Goal: Find specific page/section: Find specific page/section

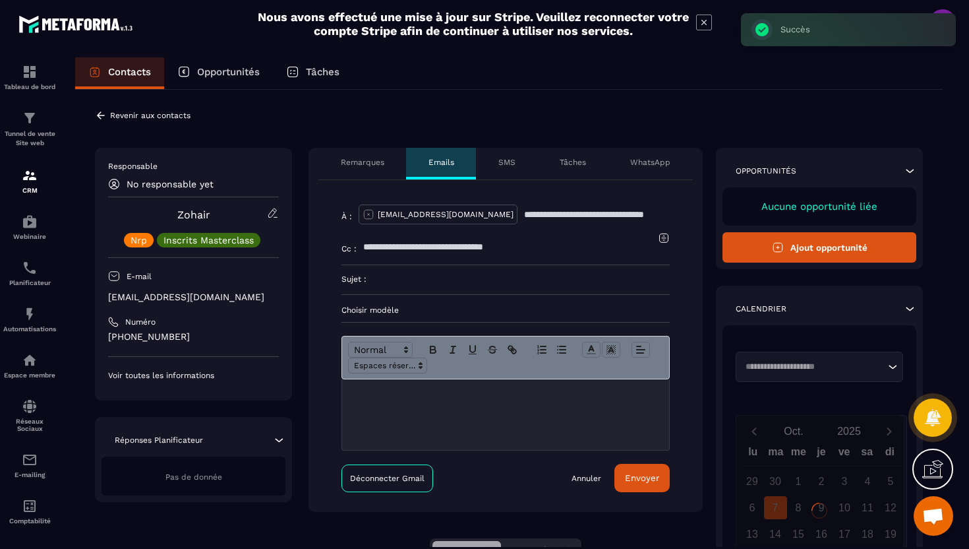
click at [98, 111] on icon at bounding box center [101, 115] width 12 height 12
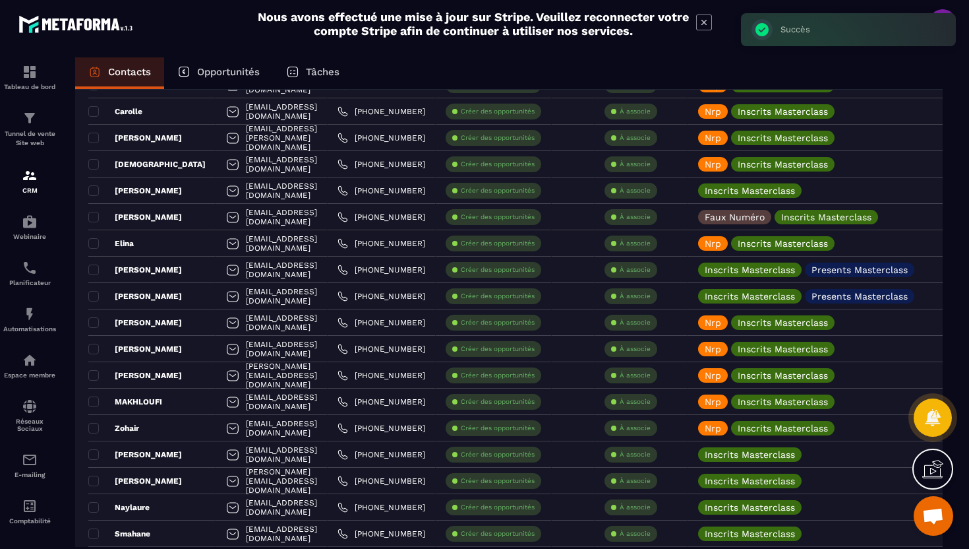
scroll to position [821, 0]
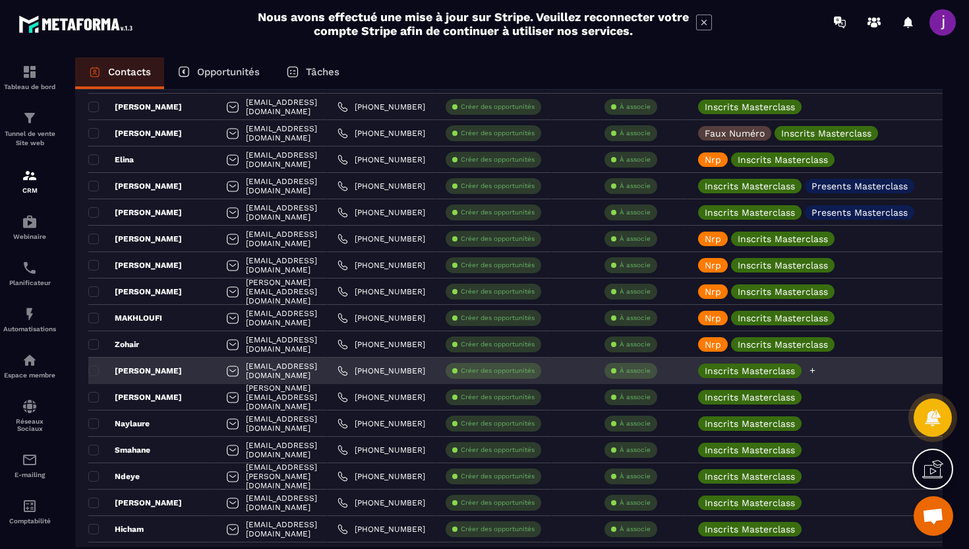
click at [817, 371] on icon at bounding box center [812, 370] width 9 height 9
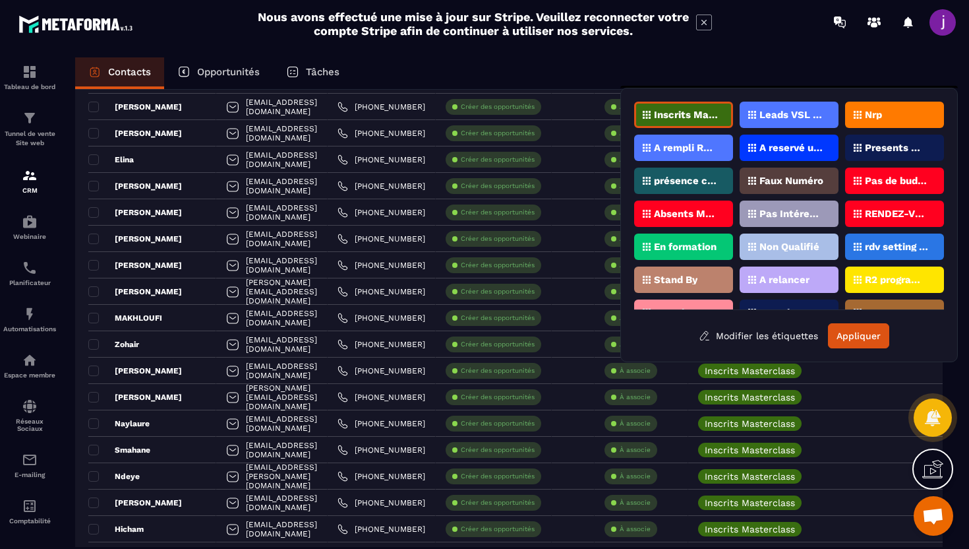
click at [858, 119] on div "Nrp" at bounding box center [894, 115] width 99 height 26
click at [870, 340] on button "Appliquer" at bounding box center [858, 335] width 61 height 25
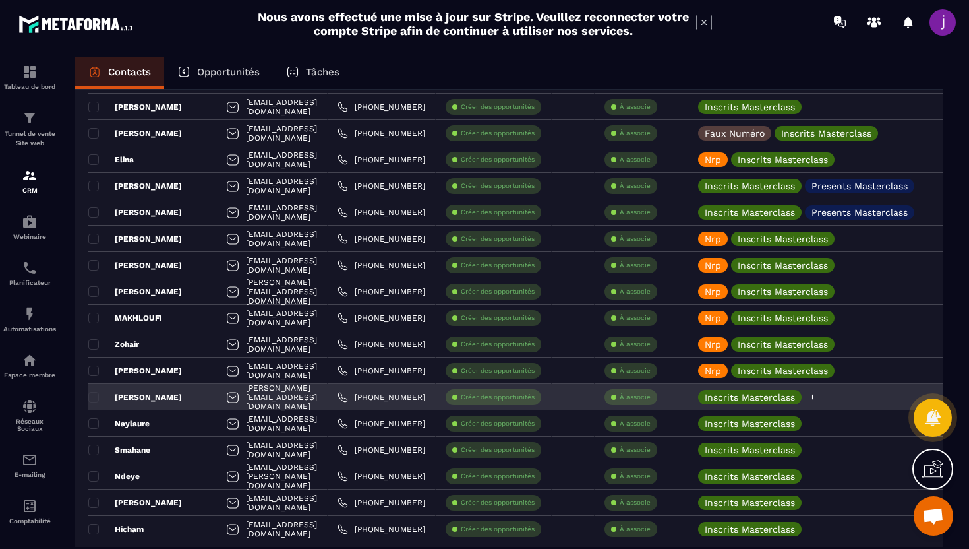
click at [817, 398] on icon at bounding box center [812, 396] width 9 height 9
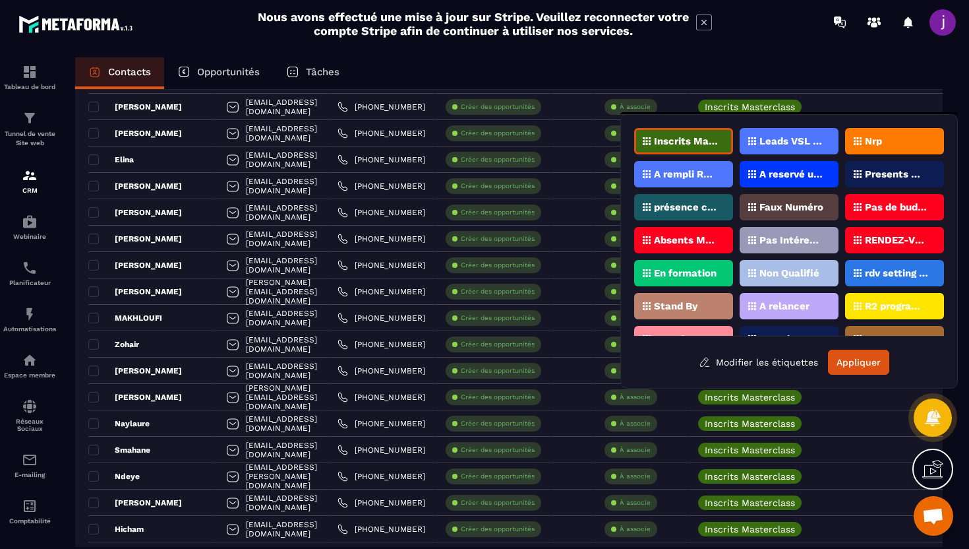
click at [865, 136] on p "Nrp" at bounding box center [873, 140] width 17 height 9
click at [844, 367] on button "Appliquer" at bounding box center [858, 361] width 61 height 25
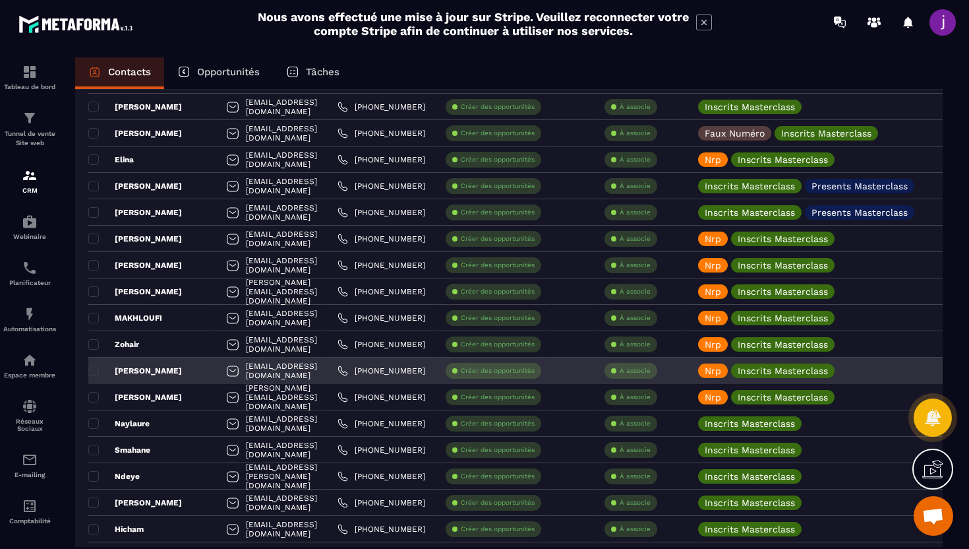
click at [184, 363] on div "[PERSON_NAME]" at bounding box center [152, 370] width 128 height 26
